Goal: Contribute content: Add original content to the website for others to see

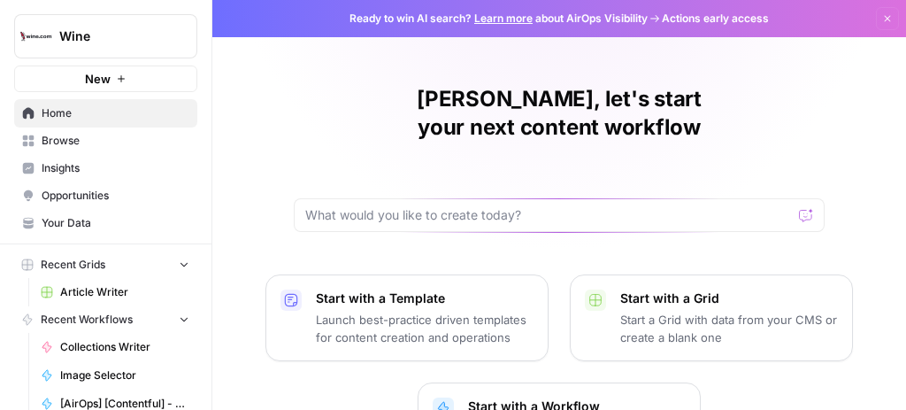
click at [50, 229] on span "Your Data" at bounding box center [116, 223] width 148 height 16
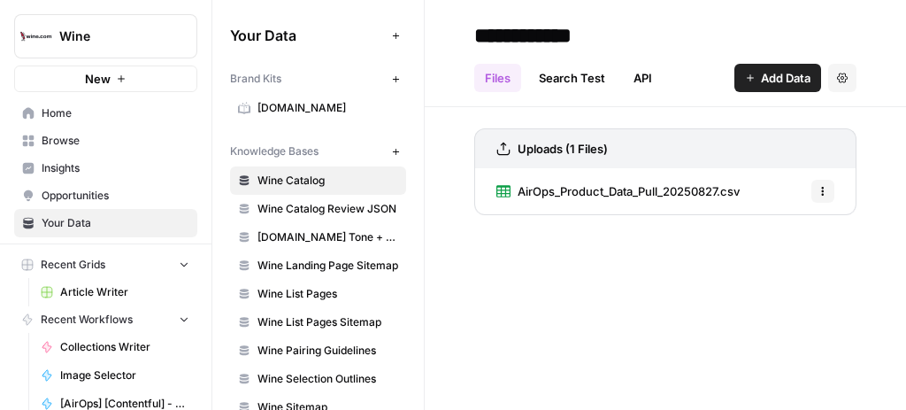
click at [790, 83] on span "Add Data" at bounding box center [786, 78] width 50 height 18
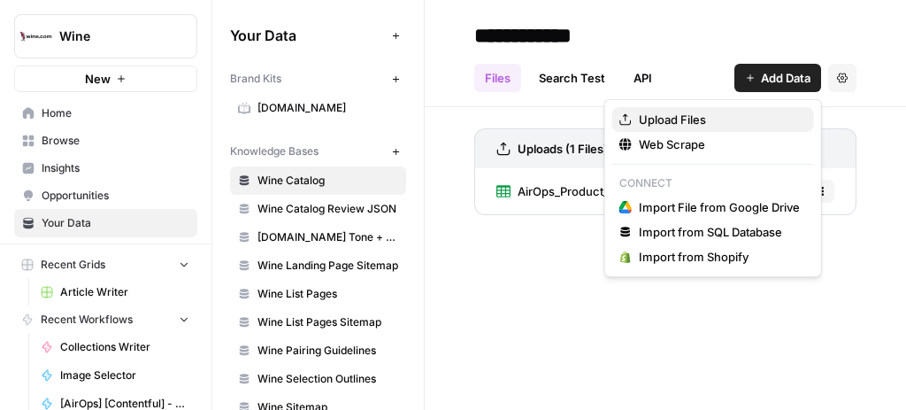
click at [685, 119] on span "Upload Files" at bounding box center [719, 120] width 161 height 18
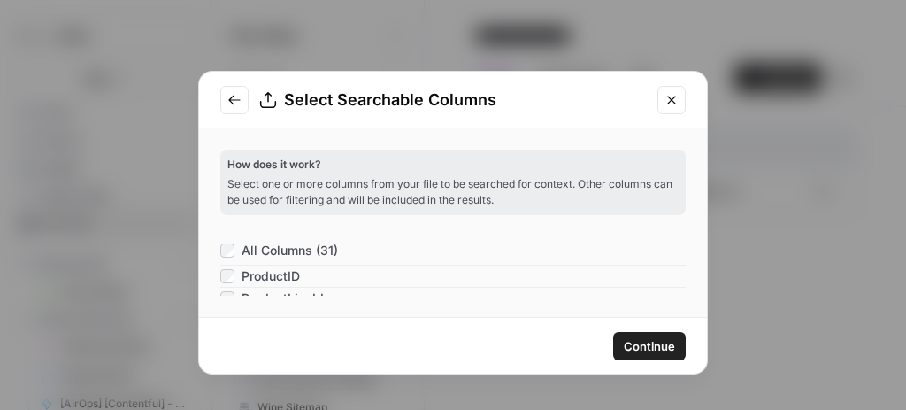
click at [656, 342] on span "Continue" at bounding box center [649, 346] width 51 height 18
